Goal: Information Seeking & Learning: Learn about a topic

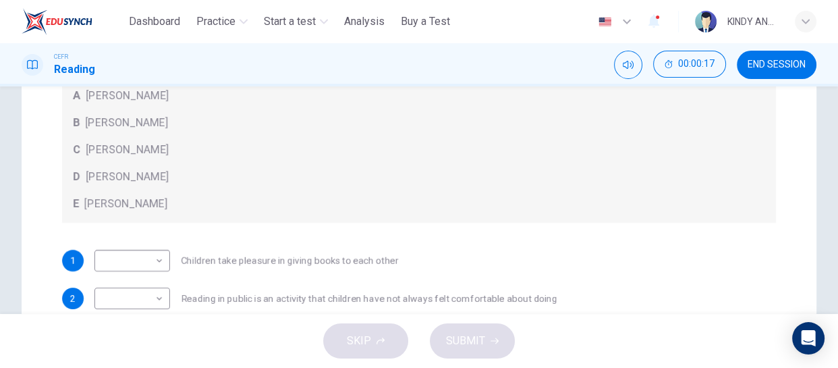
scroll to position [233, 0]
drag, startPoint x: 921, startPoint y: 16, endPoint x: 311, endPoint y: 54, distance: 611.2
click at [311, 54] on div "CEFR Reading 00:00:19 END SESSION" at bounding box center [419, 65] width 838 height 28
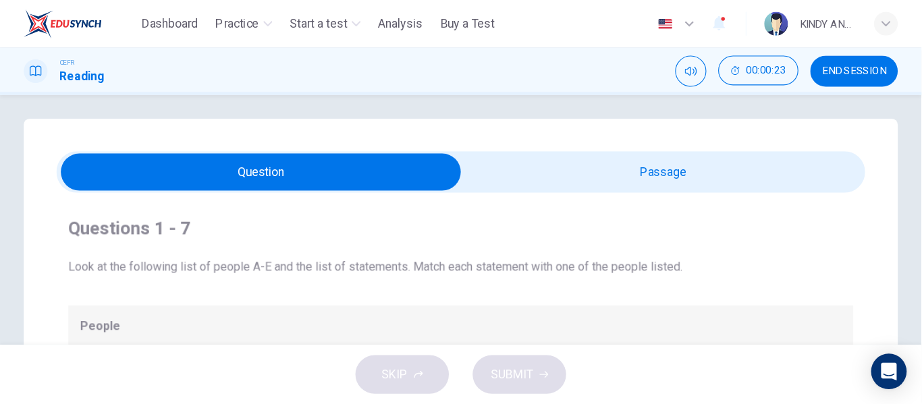
scroll to position [0, 0]
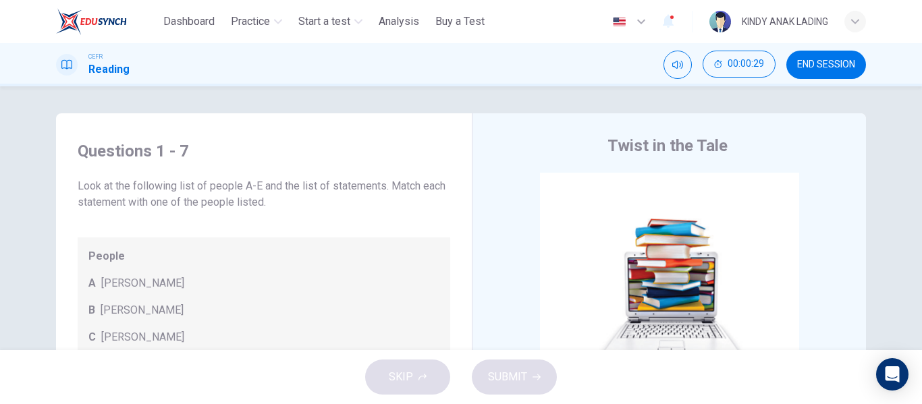
drag, startPoint x: 820, startPoint y: 1, endPoint x: 522, endPoint y: 111, distance: 318.1
click at [522, 111] on div "Questions 1 - 7 Look at the following list of people A-E and the list of statem…" at bounding box center [461, 218] width 922 height 264
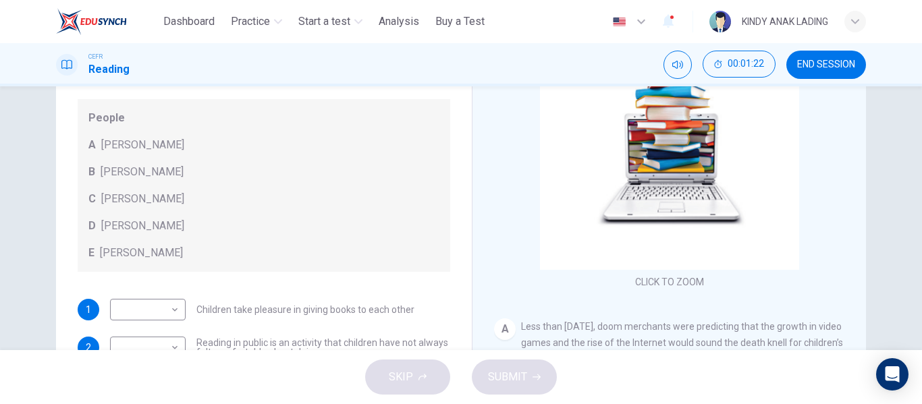
scroll to position [188, 0]
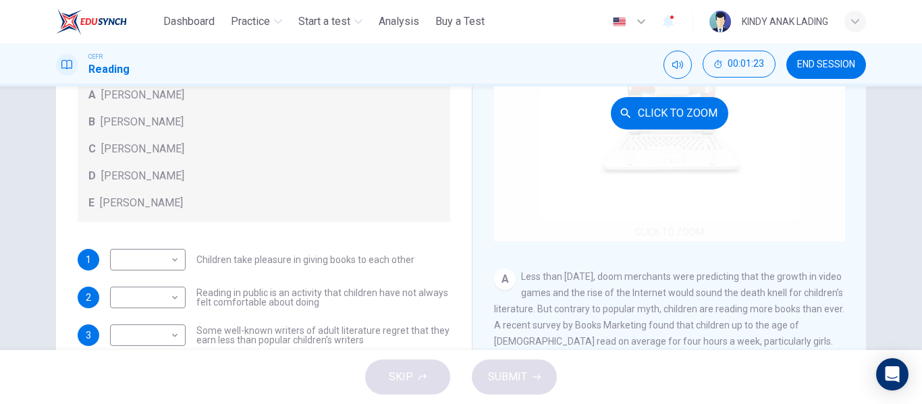
click at [671, 181] on div "Click to Zoom" at bounding box center [669, 112] width 351 height 257
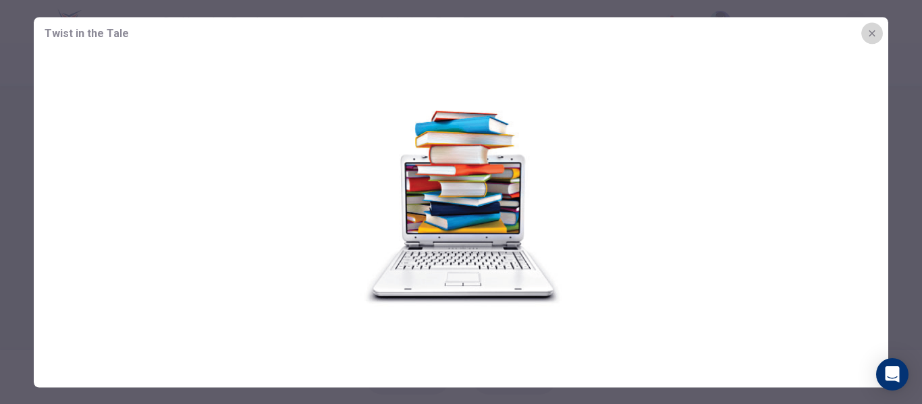
click at [870, 34] on icon "button" at bounding box center [871, 33] width 11 height 11
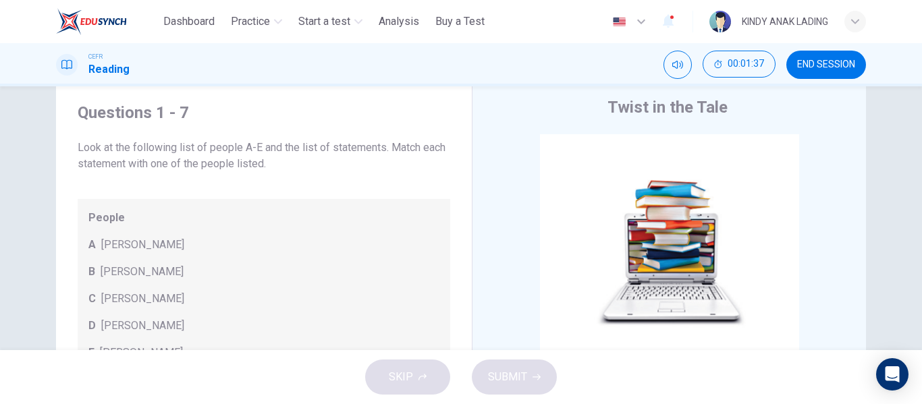
scroll to position [130, 0]
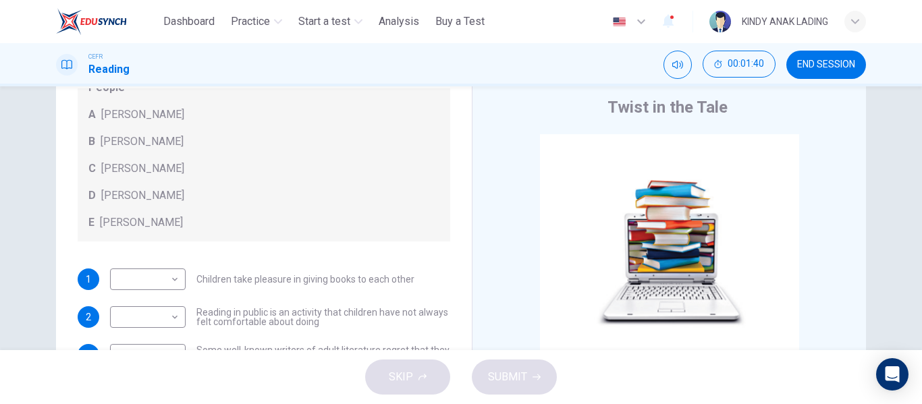
drag, startPoint x: 914, startPoint y: 173, endPoint x: 921, endPoint y: 289, distance: 116.3
click at [921, 289] on div "Questions 1 - 7 Look at the following list of people A-E and the list of statem…" at bounding box center [461, 218] width 922 height 264
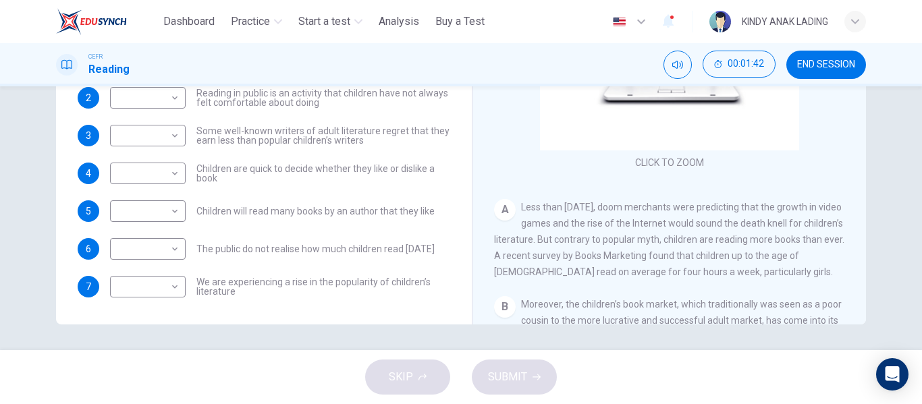
scroll to position [259, 0]
click at [171, 286] on body "This site uses cookies, as explained in our Privacy Policy . If you agree to th…" at bounding box center [461, 202] width 922 height 404
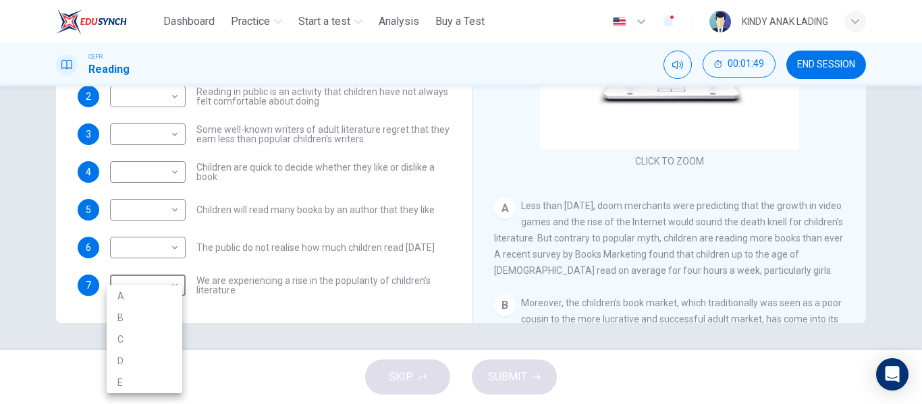
click at [271, 322] on div at bounding box center [461, 202] width 922 height 404
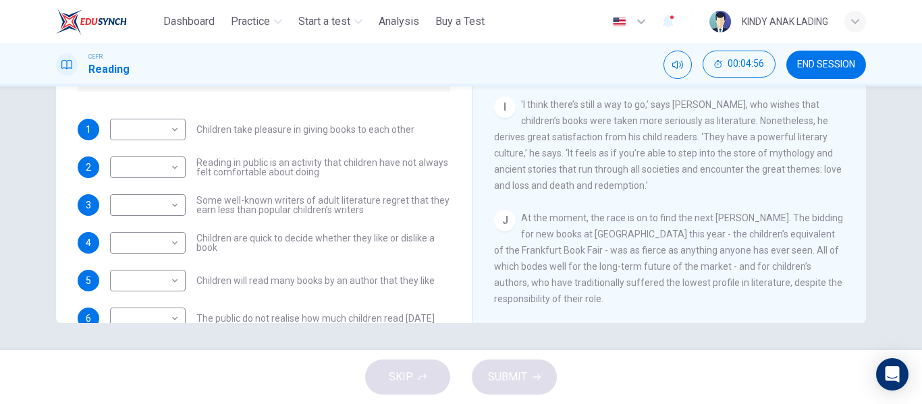
scroll to position [130, 0]
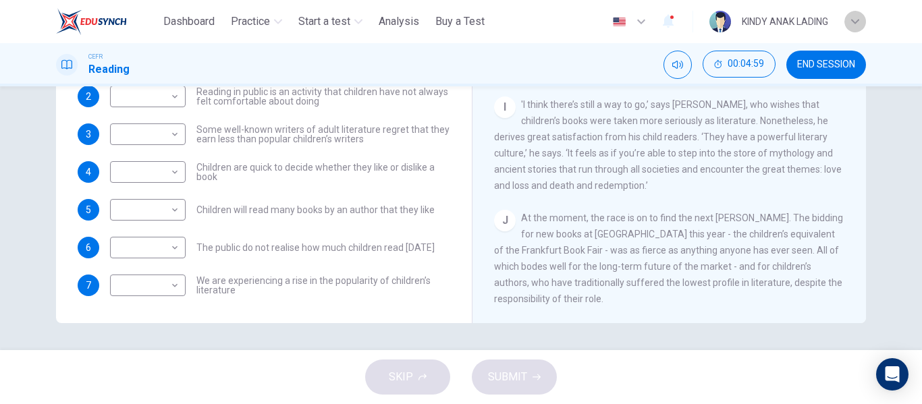
click at [858, 26] on div "button" at bounding box center [855, 22] width 22 height 22
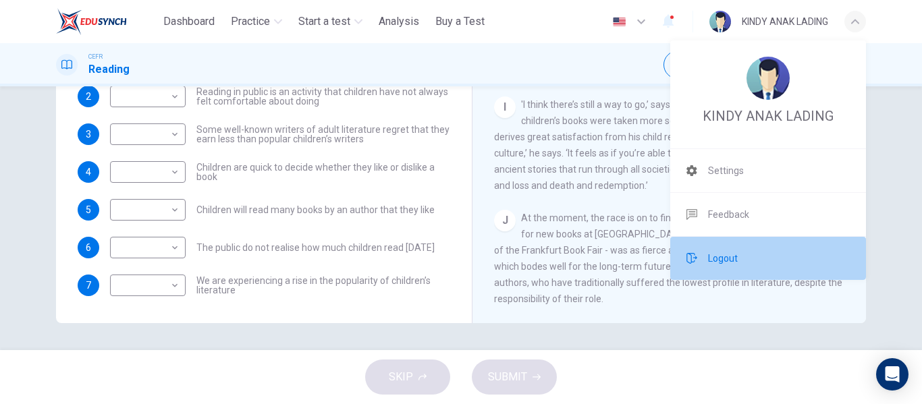
click at [733, 253] on span "Logout" at bounding box center [723, 258] width 30 height 16
